Goal: Transaction & Acquisition: Purchase product/service

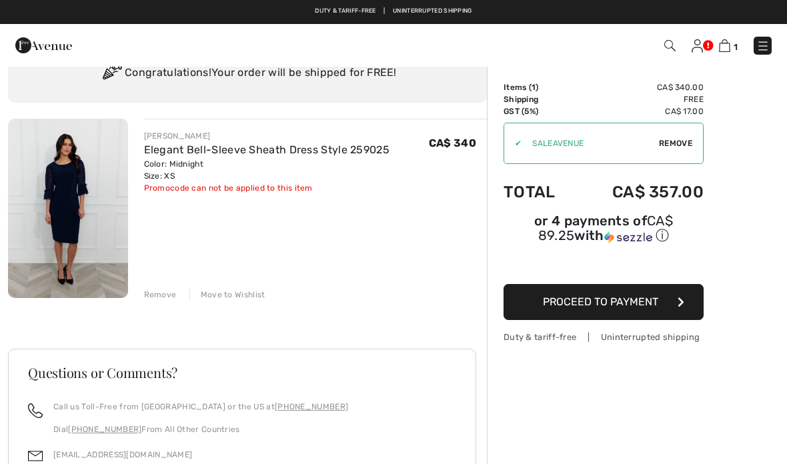
scroll to position [52, 0]
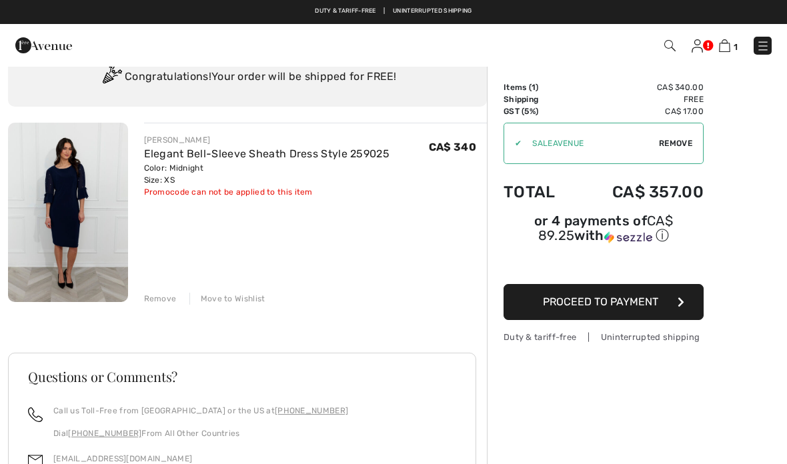
click at [198, 147] on link "Elegant Bell-Sleeve Sheath Dress Style 259025" at bounding box center [267, 153] width 246 height 13
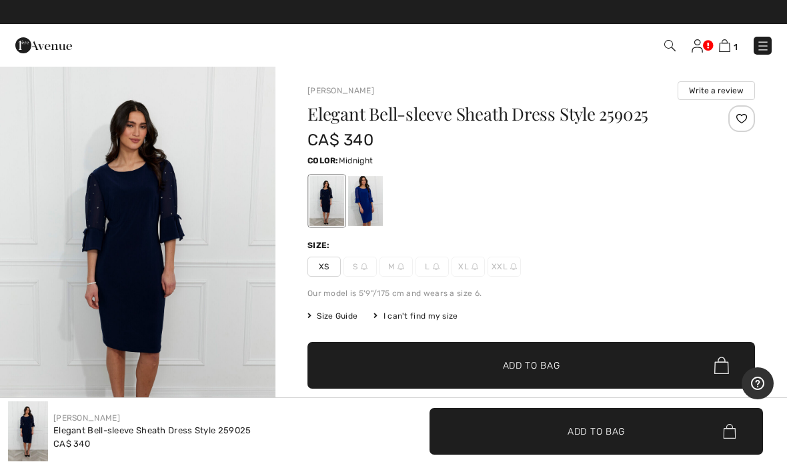
click at [729, 44] on img at bounding box center [724, 45] width 11 height 13
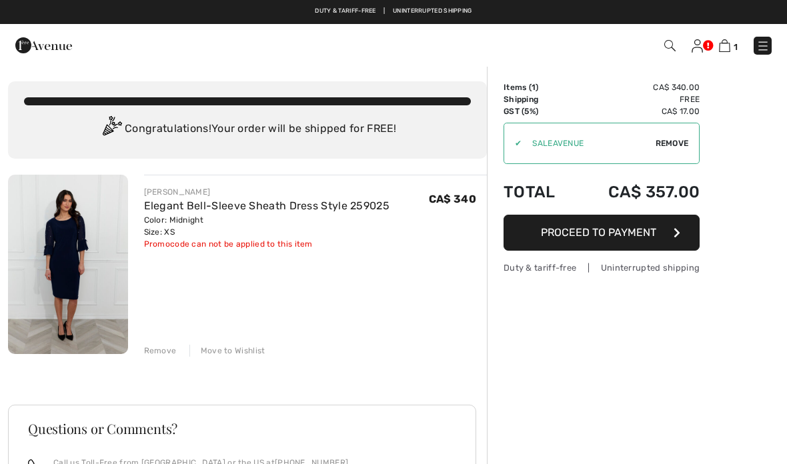
checkbox input "true"
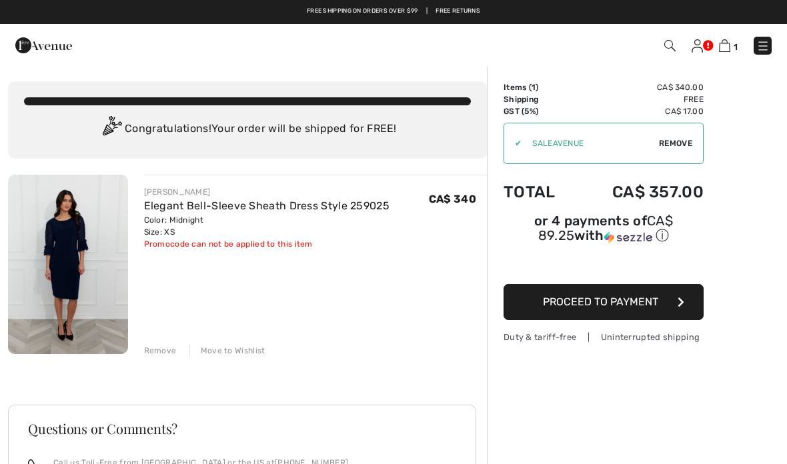
click at [678, 306] on icon "button" at bounding box center [681, 302] width 7 height 11
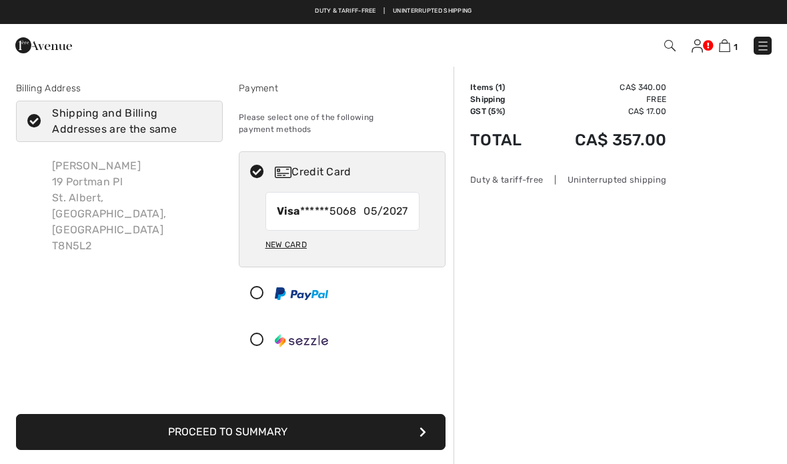
click at [638, 315] on div "Order Summary Details Items ( 1 ) CA$ 340.00 Promo code CA$ 0.00 Shipping Free …" at bounding box center [621, 418] width 334 height 706
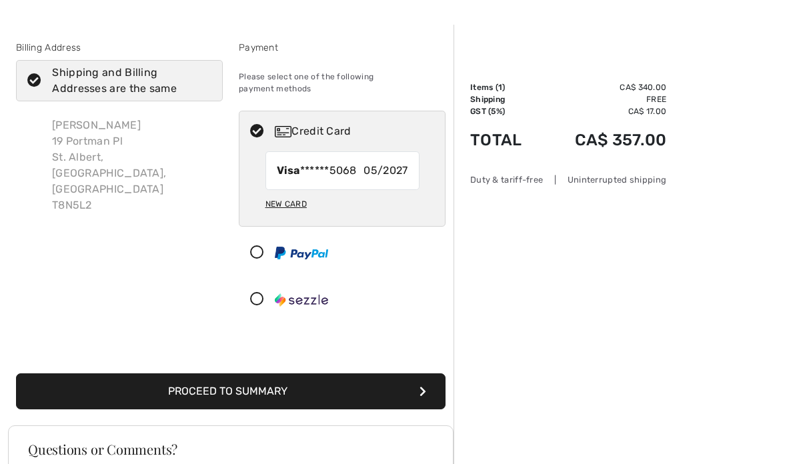
scroll to position [41, 0]
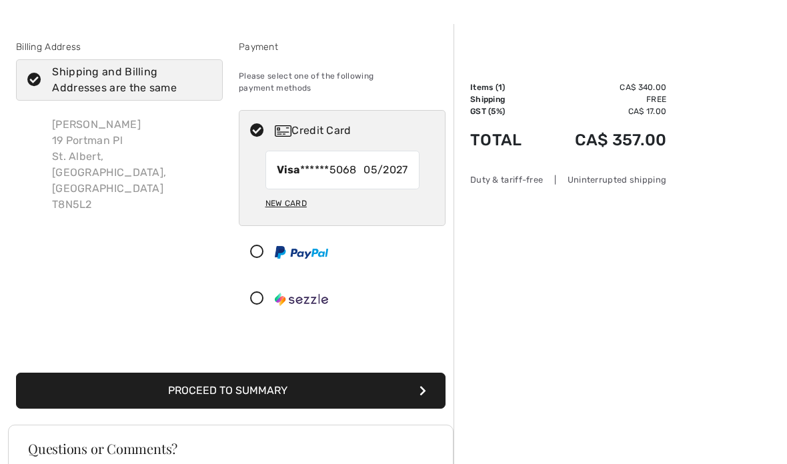
click at [247, 376] on button "Proceed to Summary" at bounding box center [231, 392] width 430 height 36
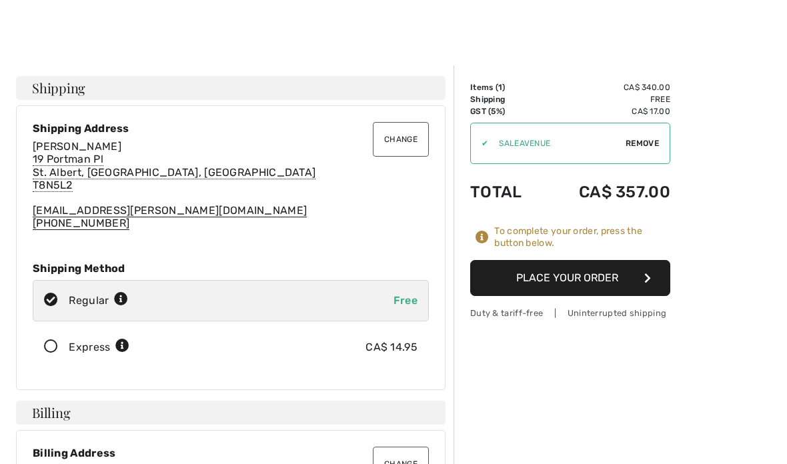
scroll to position [32, 0]
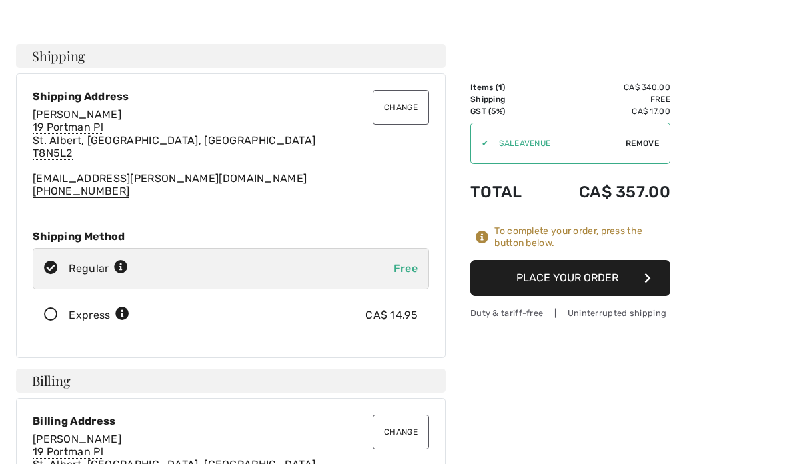
click at [636, 273] on button "Place Your Order" at bounding box center [570, 278] width 200 height 36
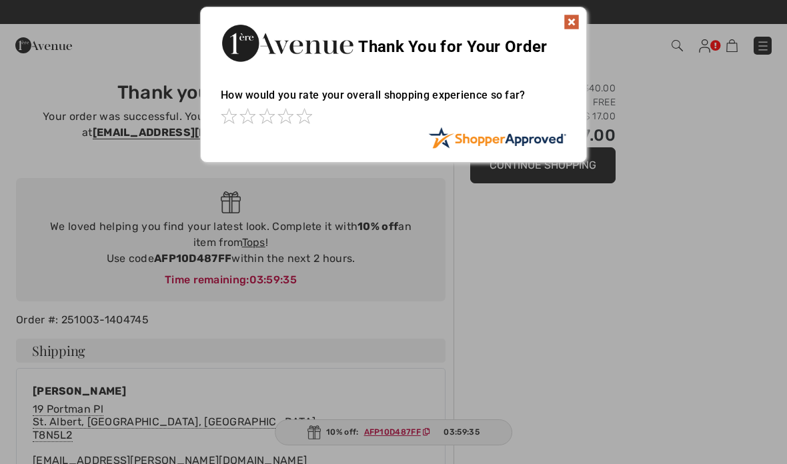
click at [569, 27] on img at bounding box center [572, 22] width 16 height 16
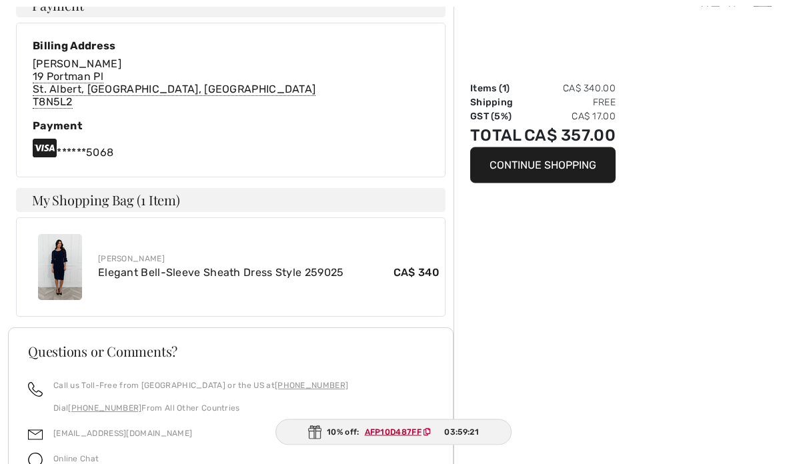
scroll to position [554, 0]
